Goal: Task Accomplishment & Management: Use online tool/utility

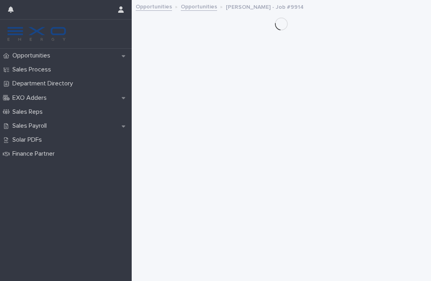
click at [34, 204] on div "Opportunities Sales Process Department Directory EXO Adders Sales Reps Sales Pa…" at bounding box center [66, 165] width 132 height 232
click at [29, 209] on div "Opportunities Sales Process Department Directory EXO Adders Sales Reps Sales Pa…" at bounding box center [66, 165] width 132 height 232
click at [27, 207] on div "Opportunities Sales Process Department Directory EXO Adders Sales Reps Sales Pa…" at bounding box center [66, 165] width 132 height 232
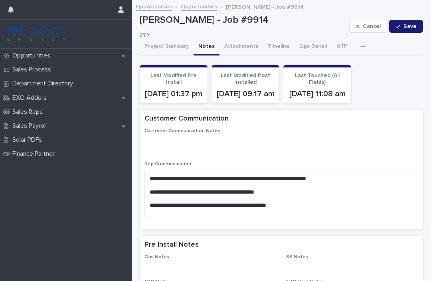
click at [34, 123] on p "Sales Payroll" at bounding box center [31, 126] width 44 height 8
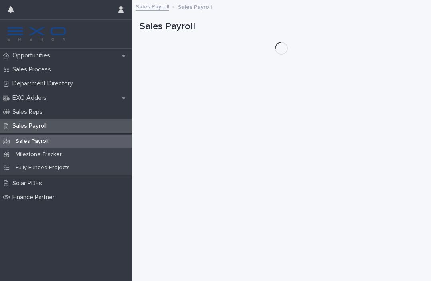
click at [40, 125] on p "Sales Payroll" at bounding box center [31, 126] width 44 height 8
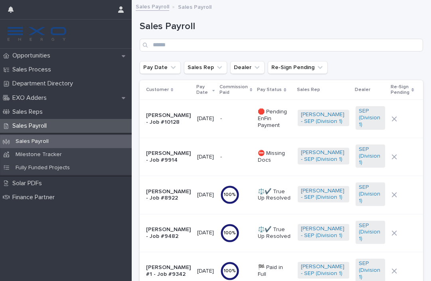
click at [271, 164] on p "⛔️ Missing Docs" at bounding box center [275, 157] width 34 height 14
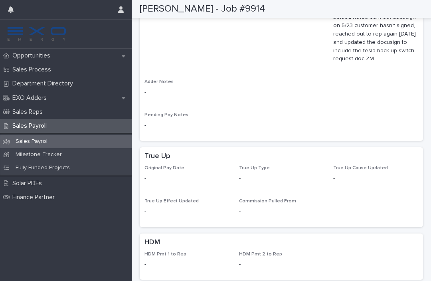
scroll to position [712, 0]
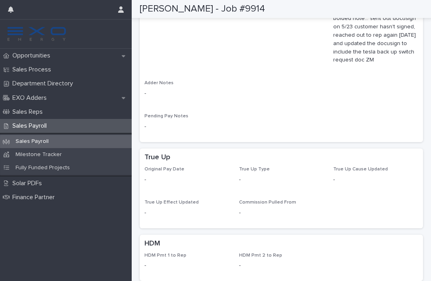
click at [18, 59] on p "Opportunities" at bounding box center [32, 56] width 47 height 8
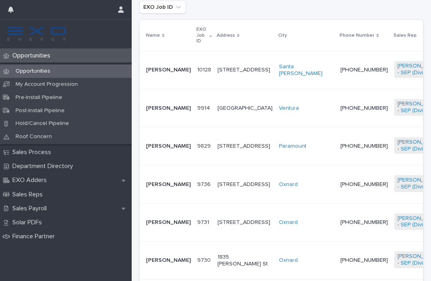
scroll to position [194, 0]
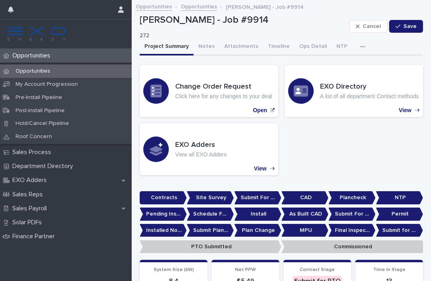
scroll to position [-1, 0]
click at [201, 49] on button "Notes" at bounding box center [207, 47] width 26 height 17
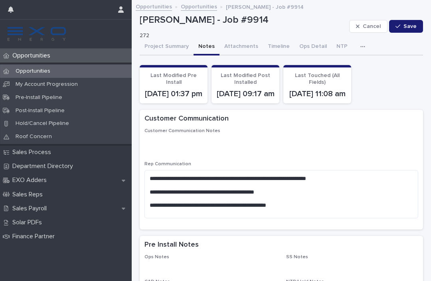
click at [204, 46] on button "Notes" at bounding box center [207, 47] width 26 height 17
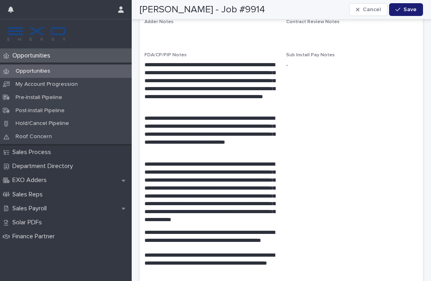
scroll to position [1555, 0]
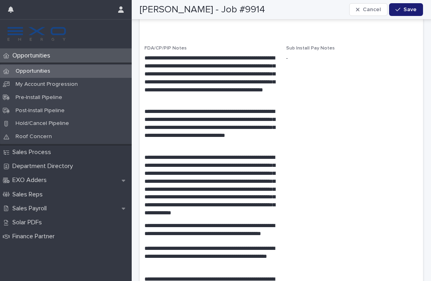
click at [16, 206] on p "Sales Payroll" at bounding box center [31, 209] width 44 height 8
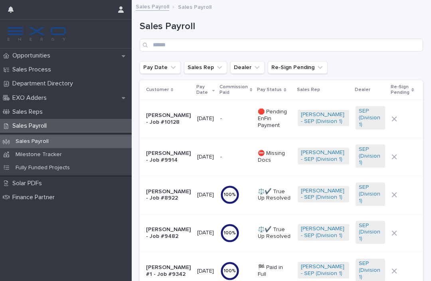
click at [273, 164] on p "⛔️ Missing Docs" at bounding box center [275, 157] width 34 height 14
